Goal: Task Accomplishment & Management: Manage account settings

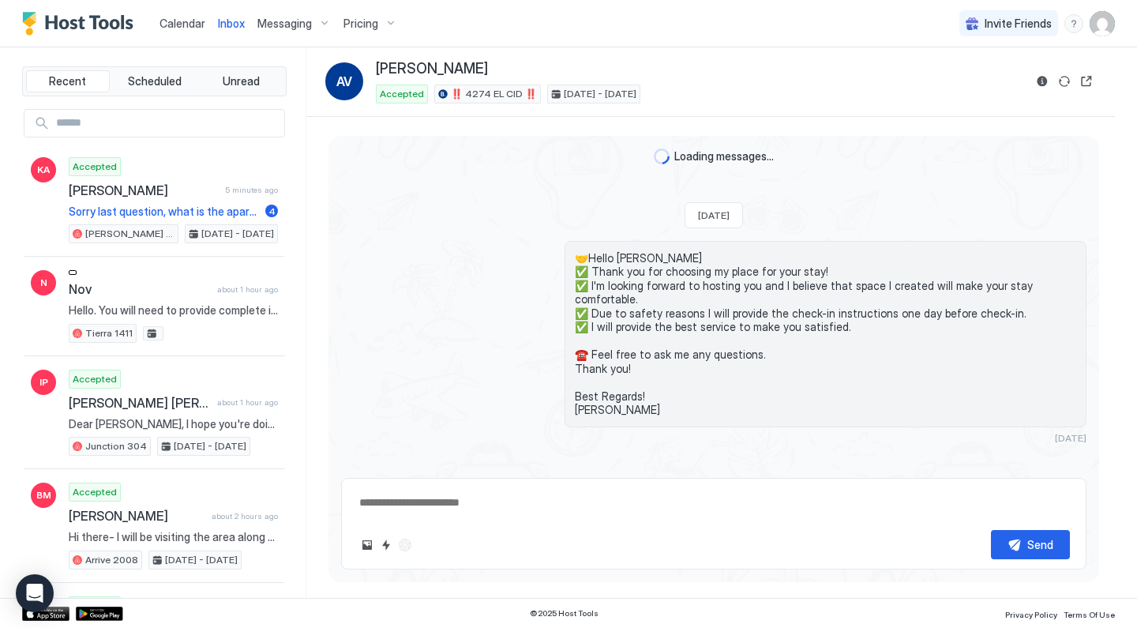
scroll to position [375, 0]
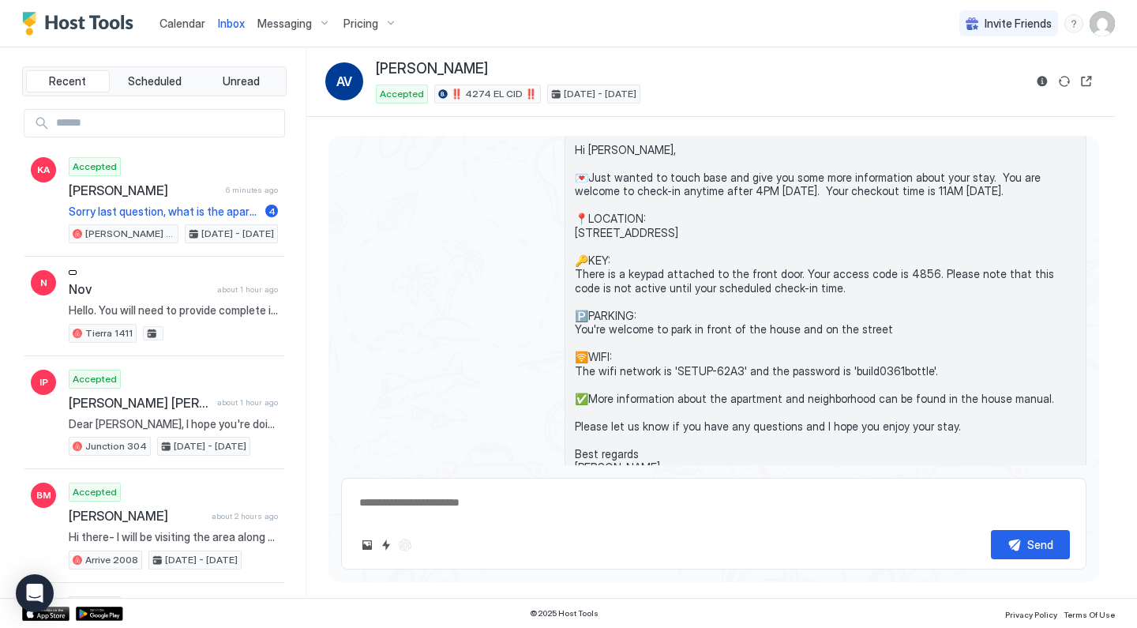
click at [195, 26] on span "Calendar" at bounding box center [183, 23] width 46 height 13
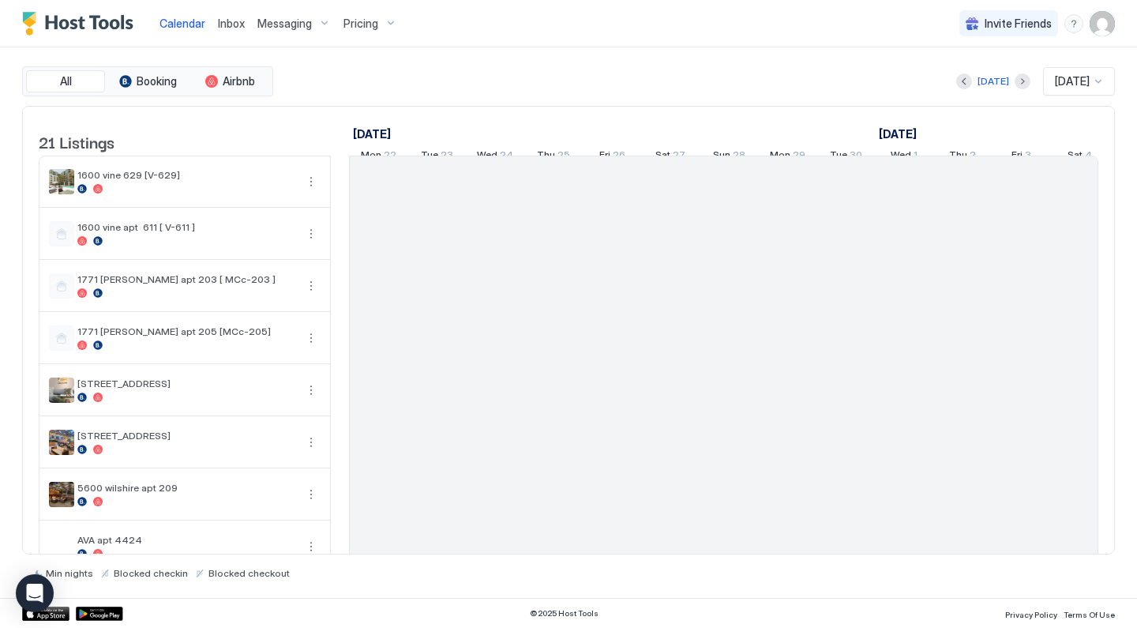
scroll to position [0, 877]
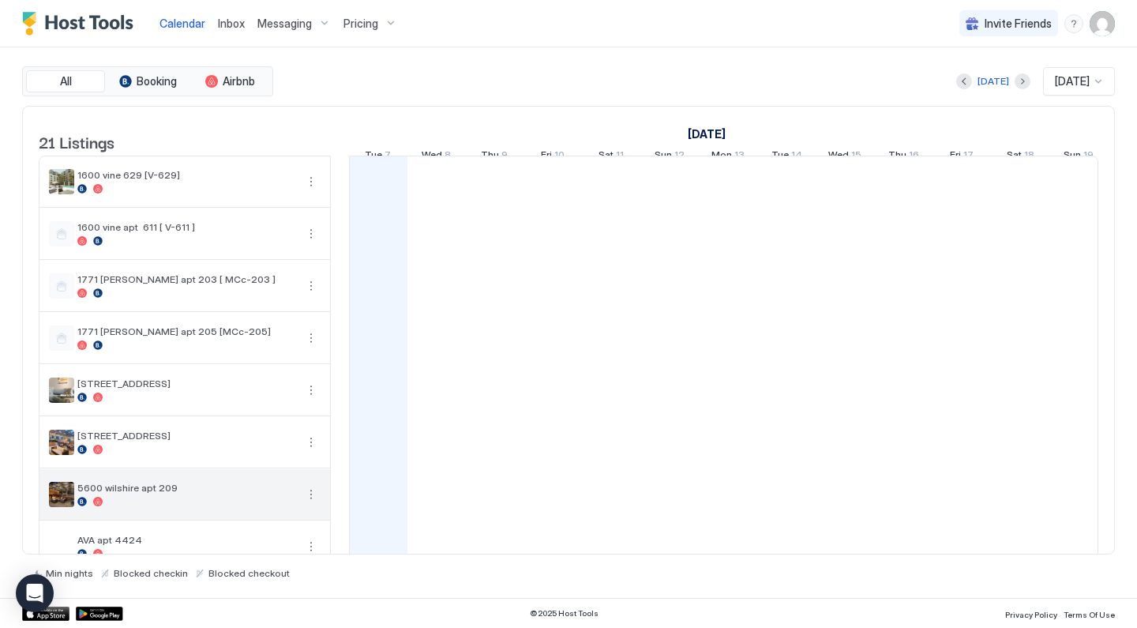
click at [312, 485] on button "More options" at bounding box center [311, 494] width 19 height 19
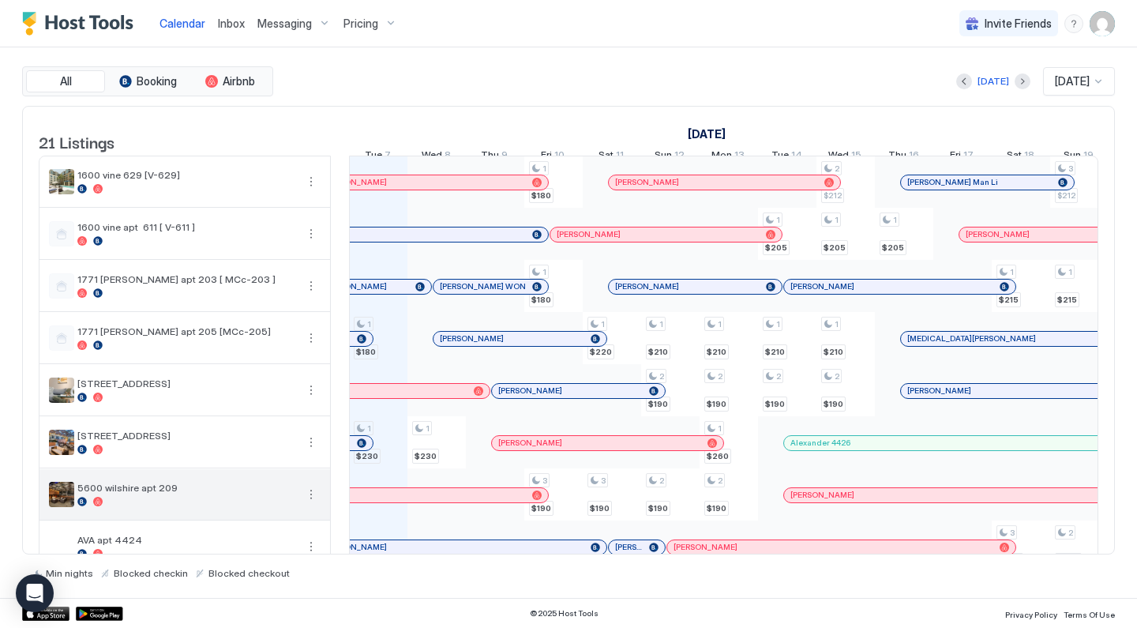
scroll to position [63, 0]
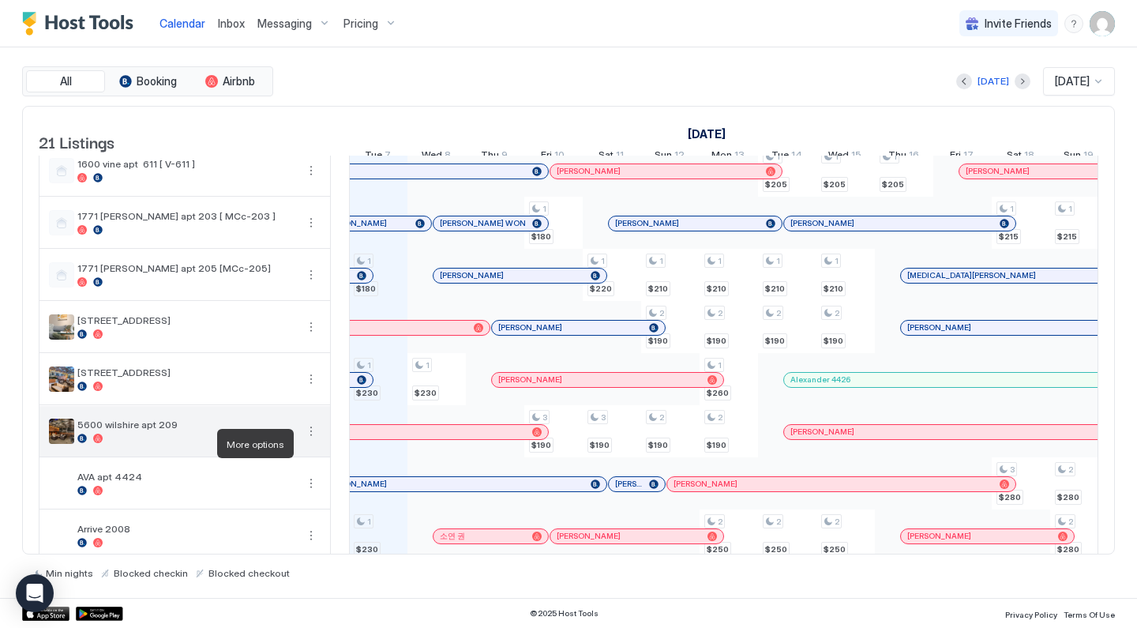
click at [310, 441] on button "More options" at bounding box center [311, 431] width 19 height 19
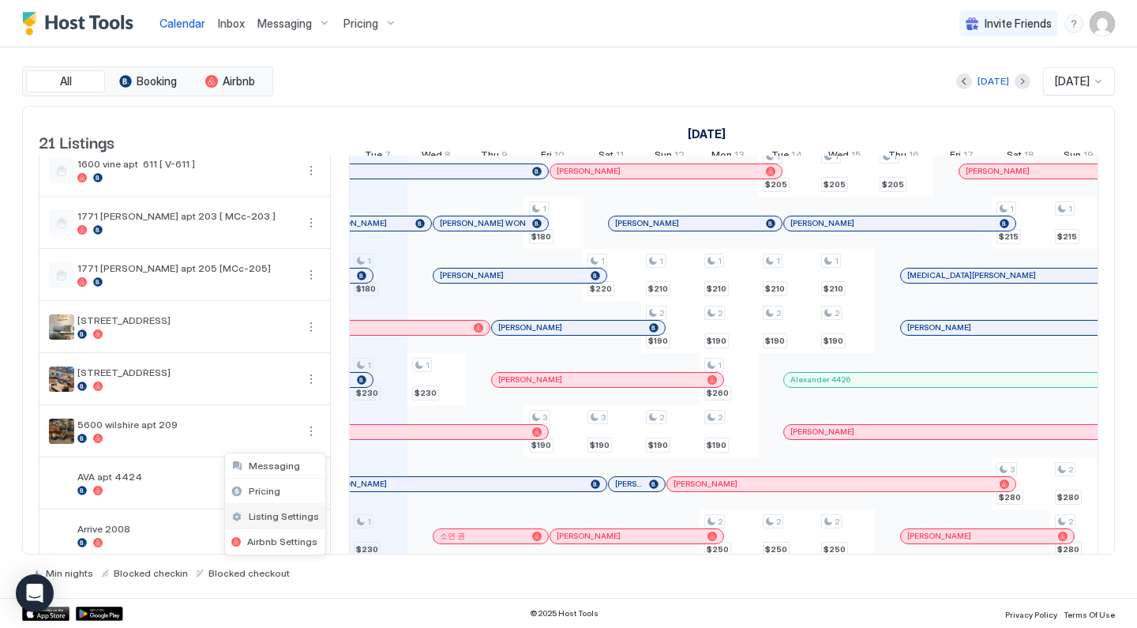
click at [291, 516] on span "Listing Settings" at bounding box center [284, 516] width 70 height 12
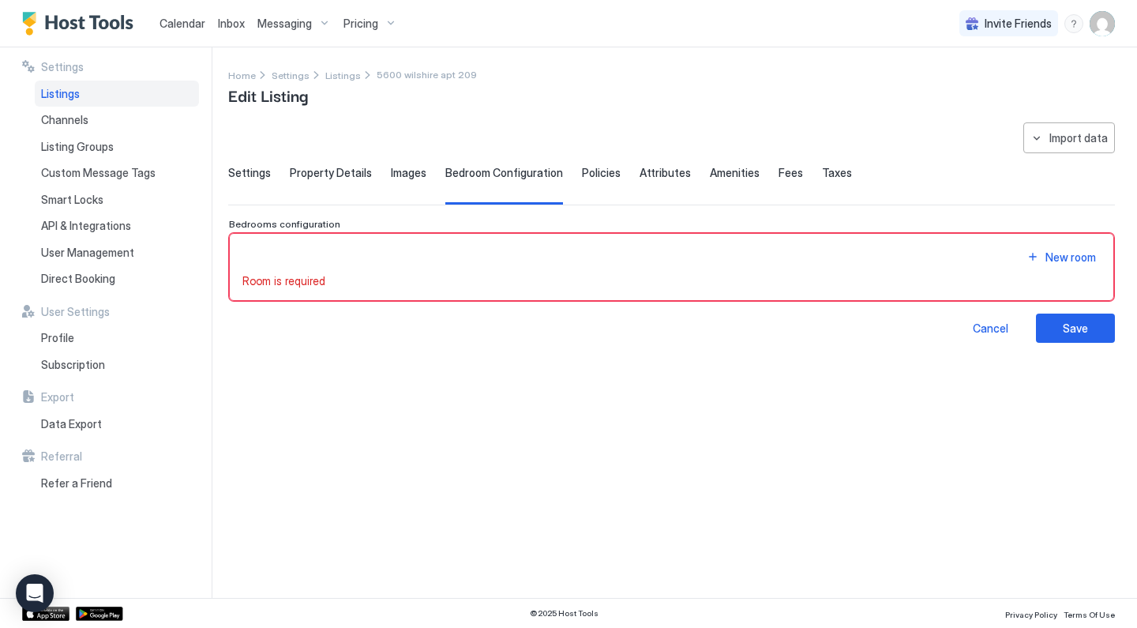
click at [257, 178] on span "Settings" at bounding box center [249, 173] width 43 height 14
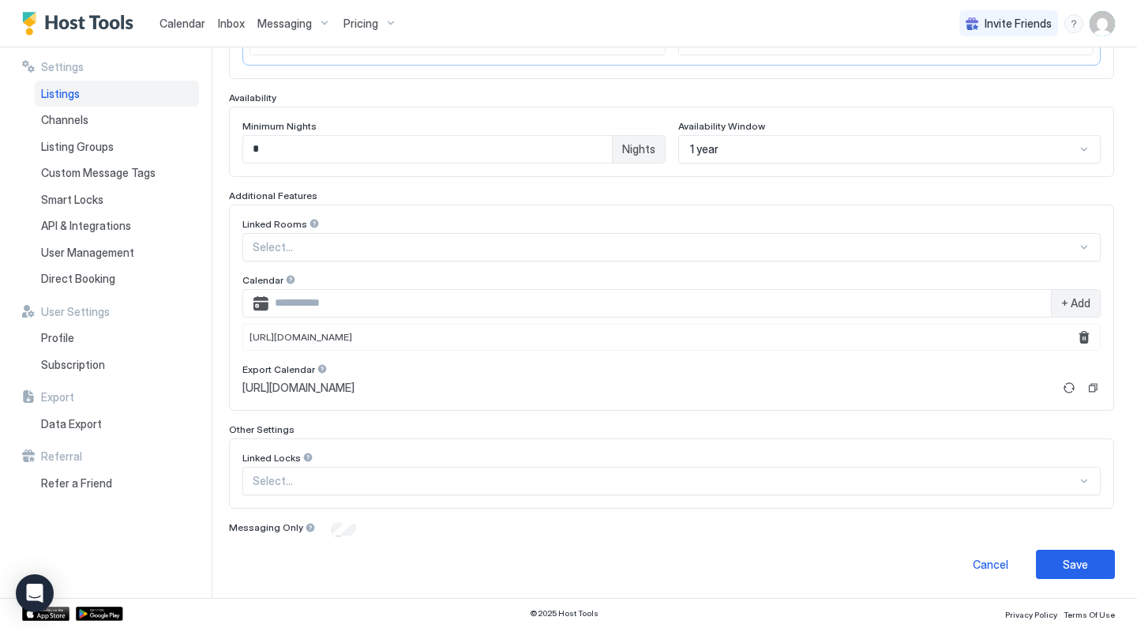
scroll to position [385, 0]
click at [1088, 337] on button "Remove" at bounding box center [1084, 338] width 19 height 19
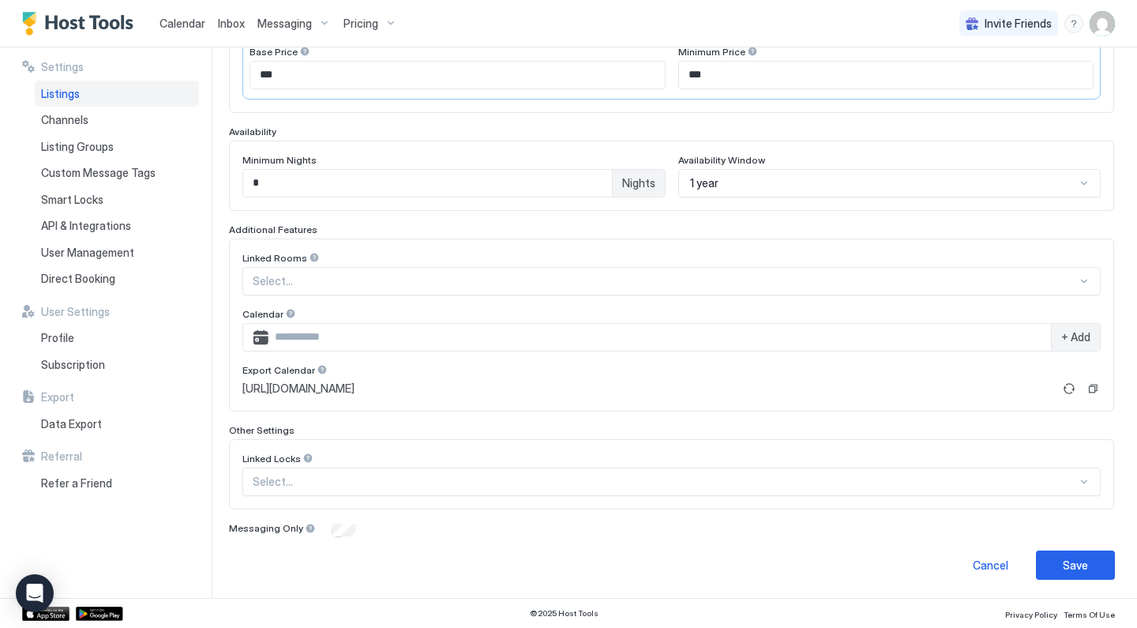
click at [671, 332] on input "Input Field" at bounding box center [660, 337] width 783 height 27
paste input "**********"
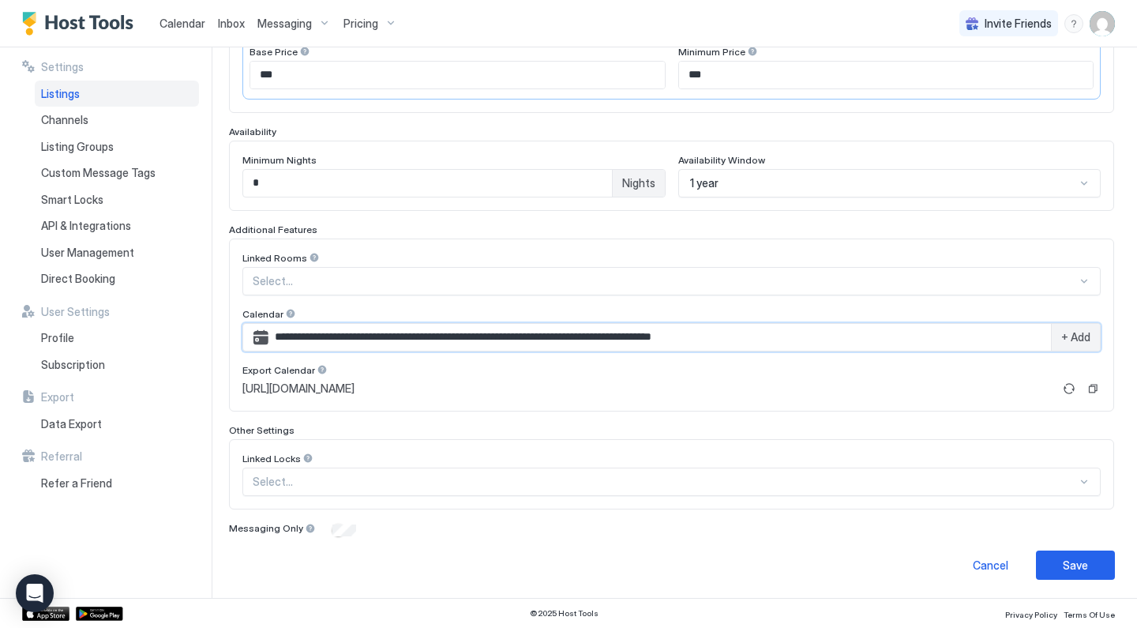
type input "**********"
click at [1081, 333] on span "+ Add" at bounding box center [1075, 337] width 29 height 14
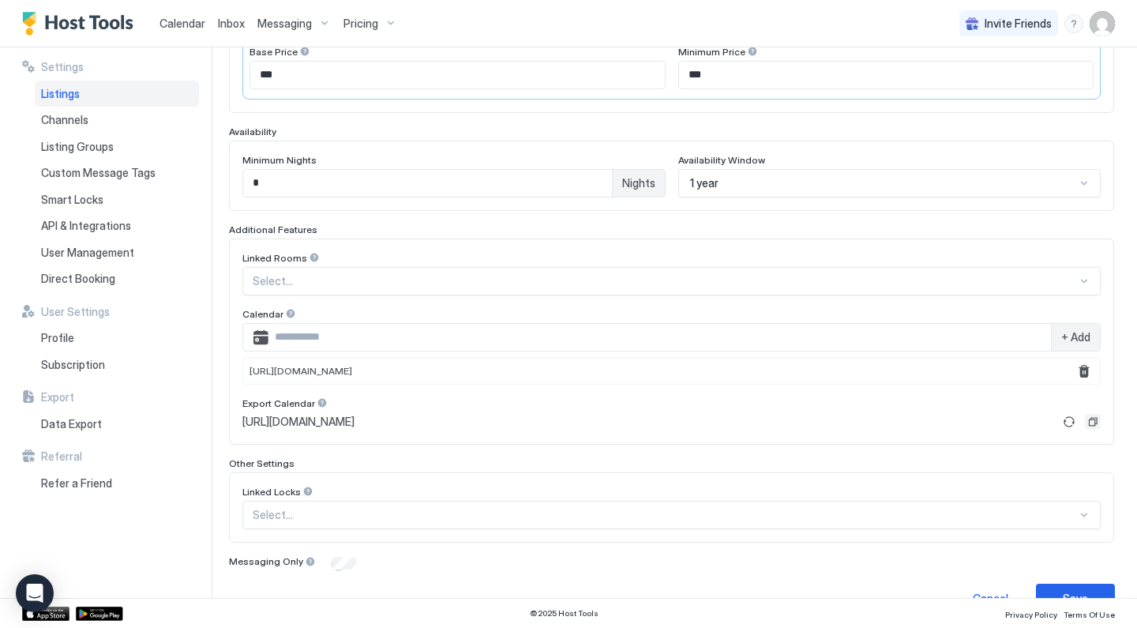
click at [1095, 420] on button "Copy" at bounding box center [1093, 422] width 16 height 16
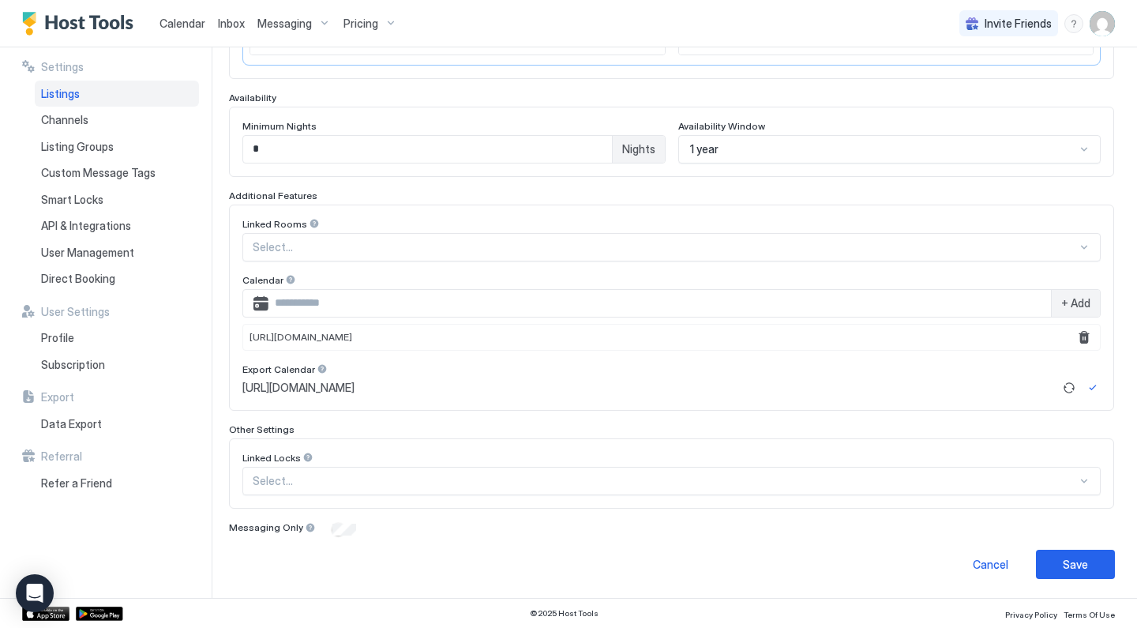
scroll to position [385, 0]
click at [1069, 389] on button "Refresh" at bounding box center [1069, 388] width 19 height 19
click at [1095, 389] on button "Copy" at bounding box center [1093, 389] width 16 height 16
click at [1070, 567] on div "Save" at bounding box center [1075, 565] width 25 height 17
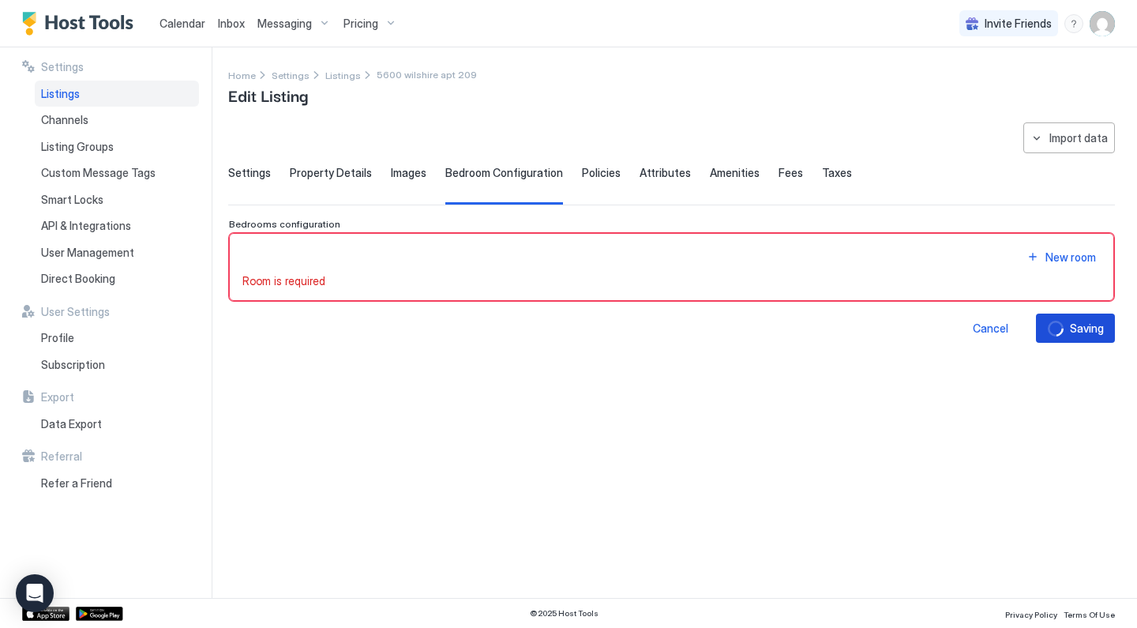
scroll to position [0, 0]
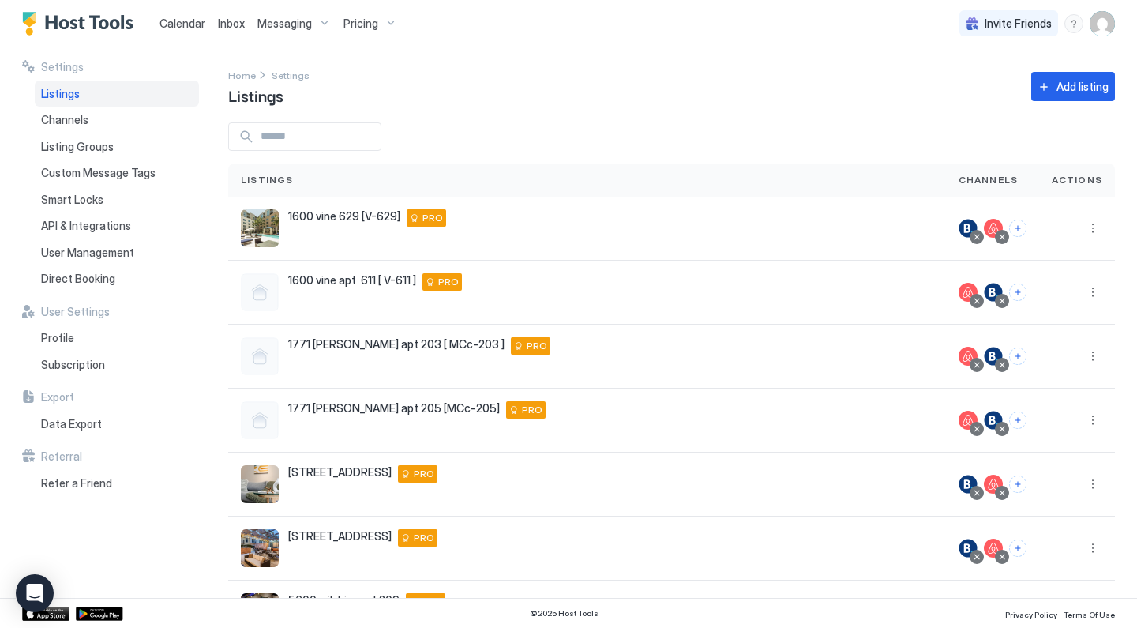
click at [186, 32] on div "Calendar" at bounding box center [182, 23] width 58 height 29
click at [186, 24] on span "Calendar" at bounding box center [183, 23] width 46 height 13
